Goal: Navigation & Orientation: Go to known website

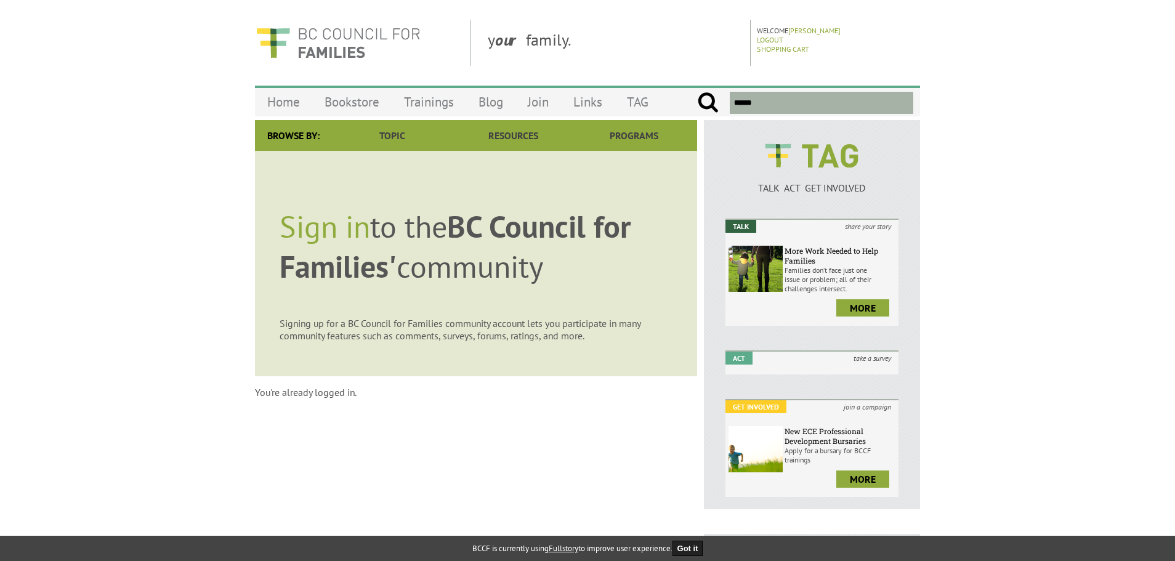
click at [1011, 182] on body "y our family. Welcome [PERSON_NAME] Logout Shopping Cart Menu Home Bookstore Tr…" at bounding box center [587, 483] width 1175 height 927
click at [750, 262] on span at bounding box center [755, 269] width 54 height 46
click at [851, 303] on link "more" at bounding box center [862, 307] width 53 height 17
